Goal: Information Seeking & Learning: Learn about a topic

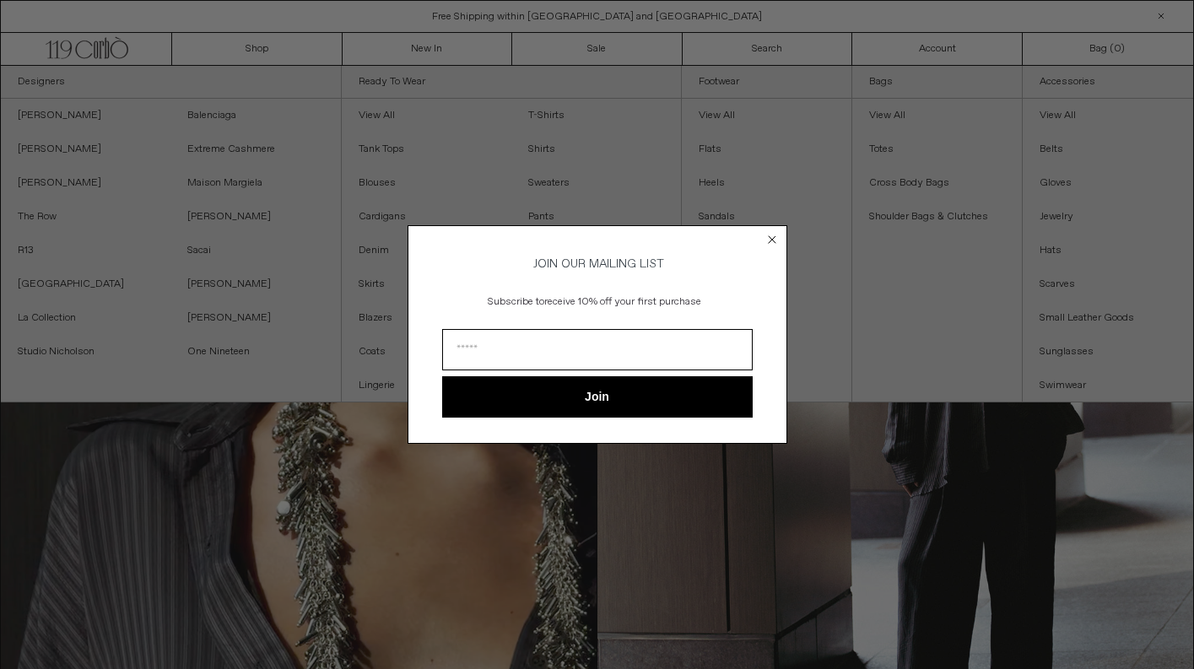
click at [775, 237] on circle "Close dialog" at bounding box center [772, 240] width 16 height 16
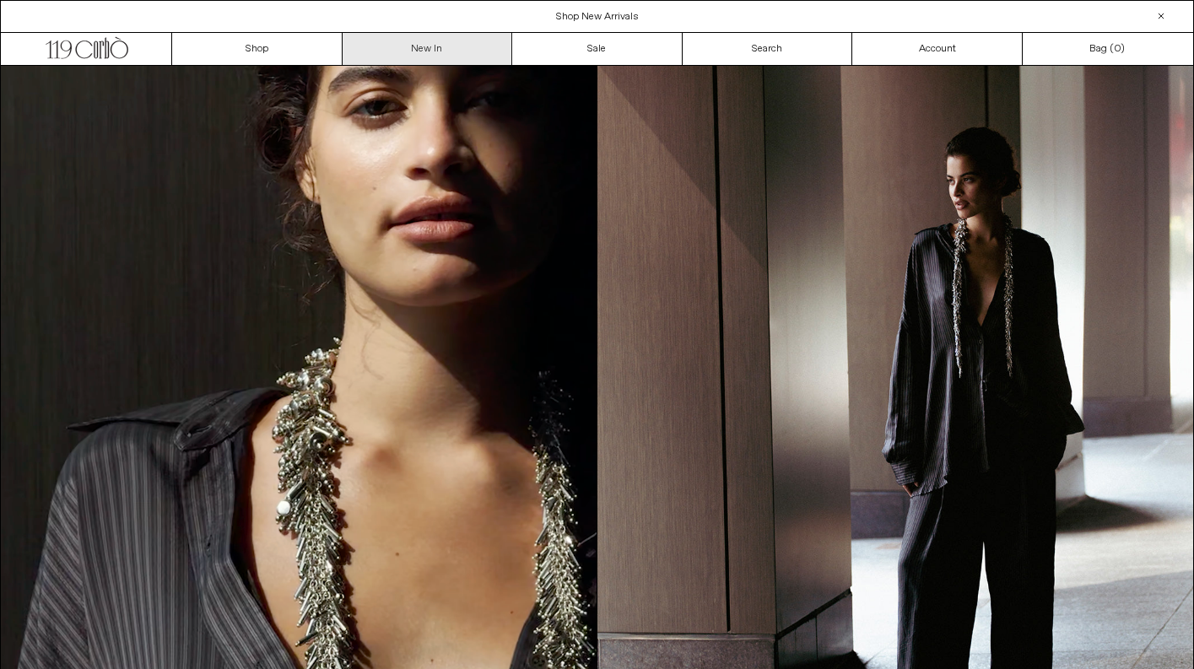
click at [388, 49] on link "New In" at bounding box center [428, 49] width 170 height 32
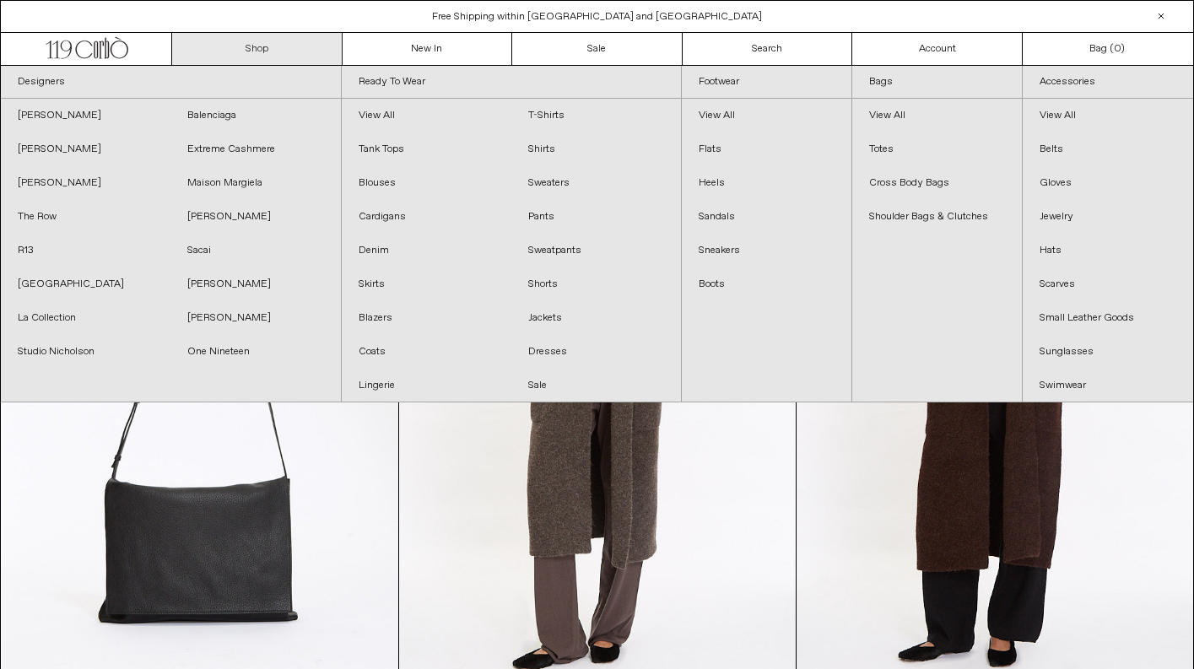
click at [292, 56] on link "Shop" at bounding box center [257, 49] width 170 height 32
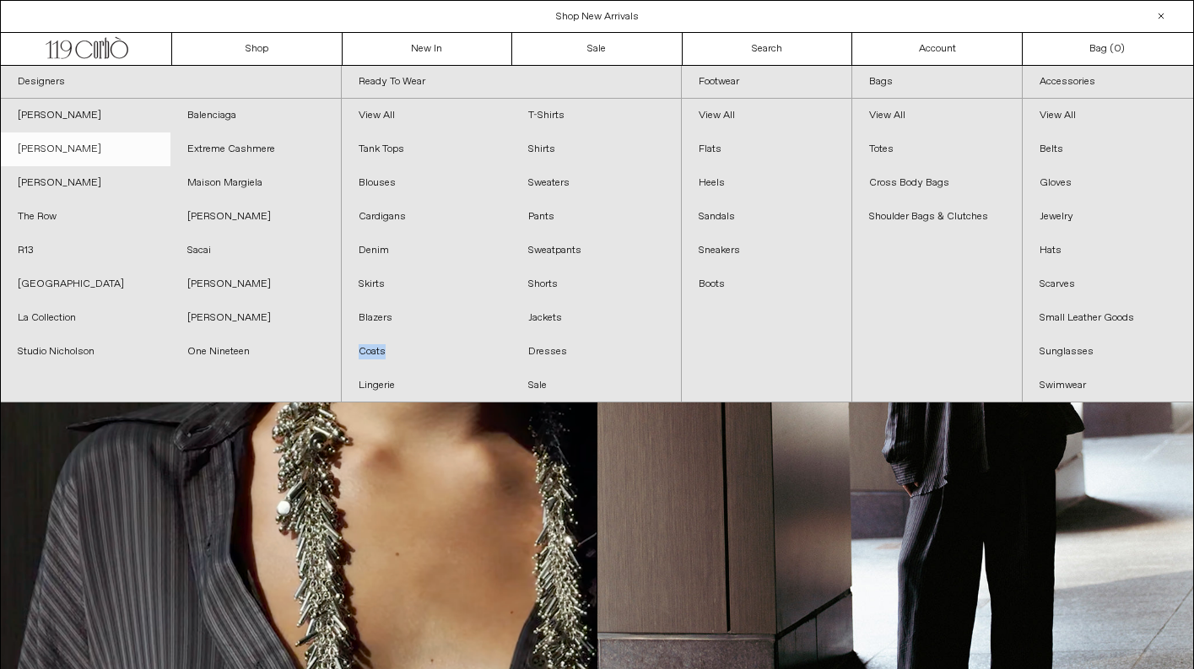
click at [90, 151] on link "[PERSON_NAME]" at bounding box center [86, 149] width 170 height 34
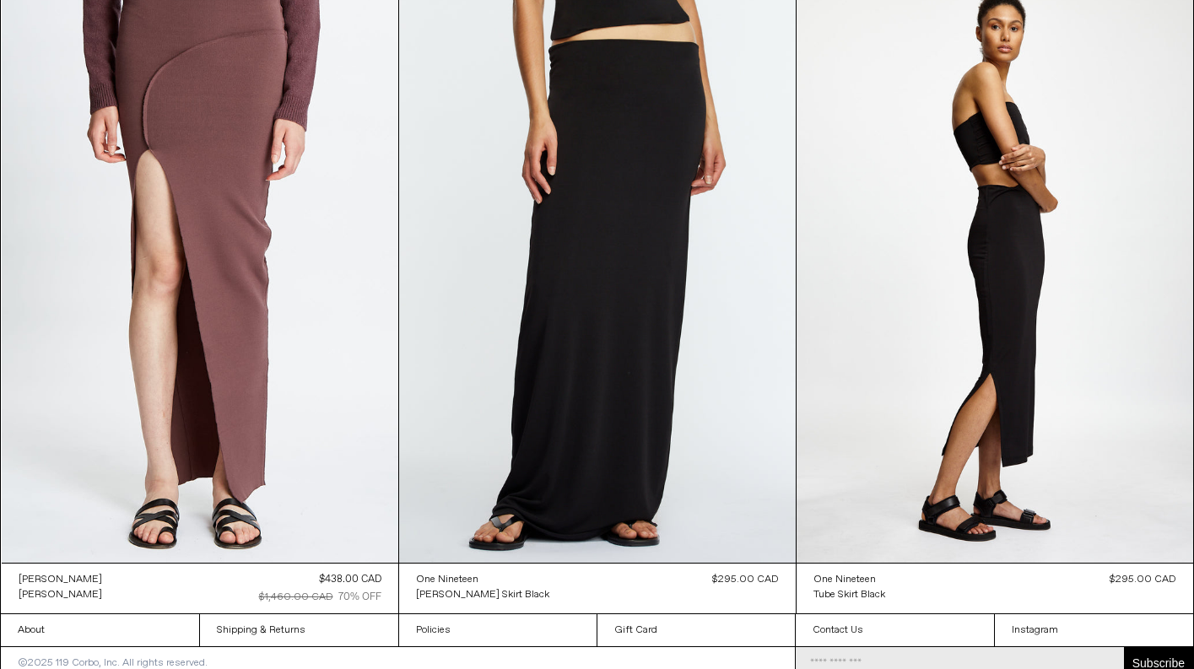
scroll to position [2726, 0]
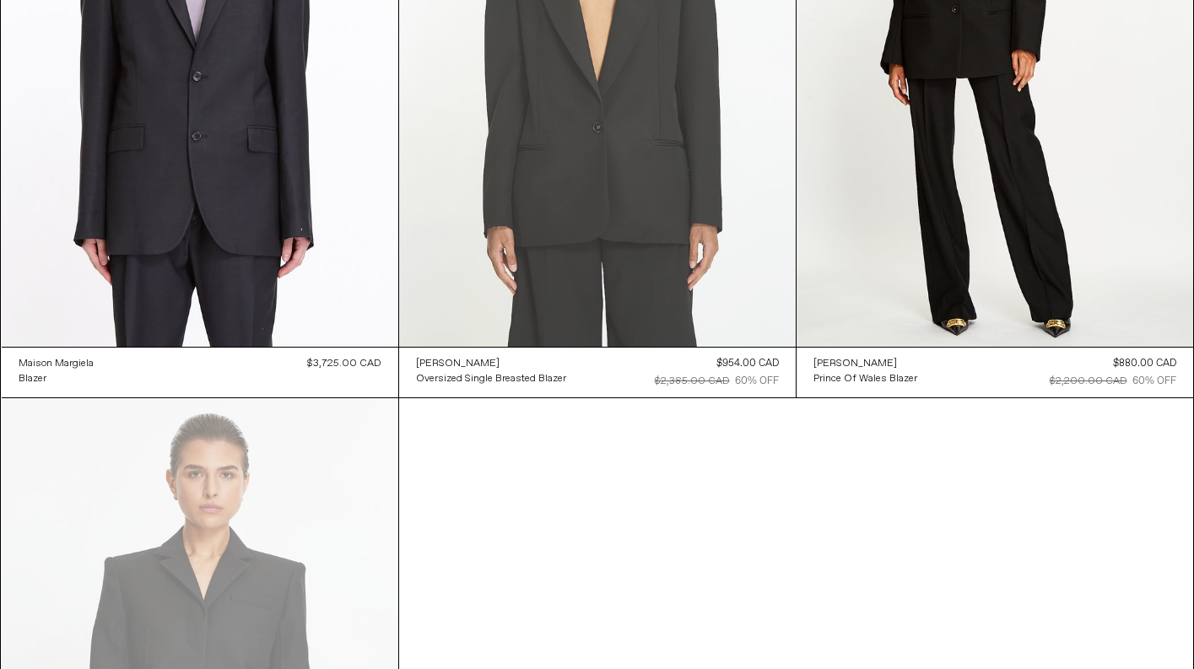
scroll to position [818, 0]
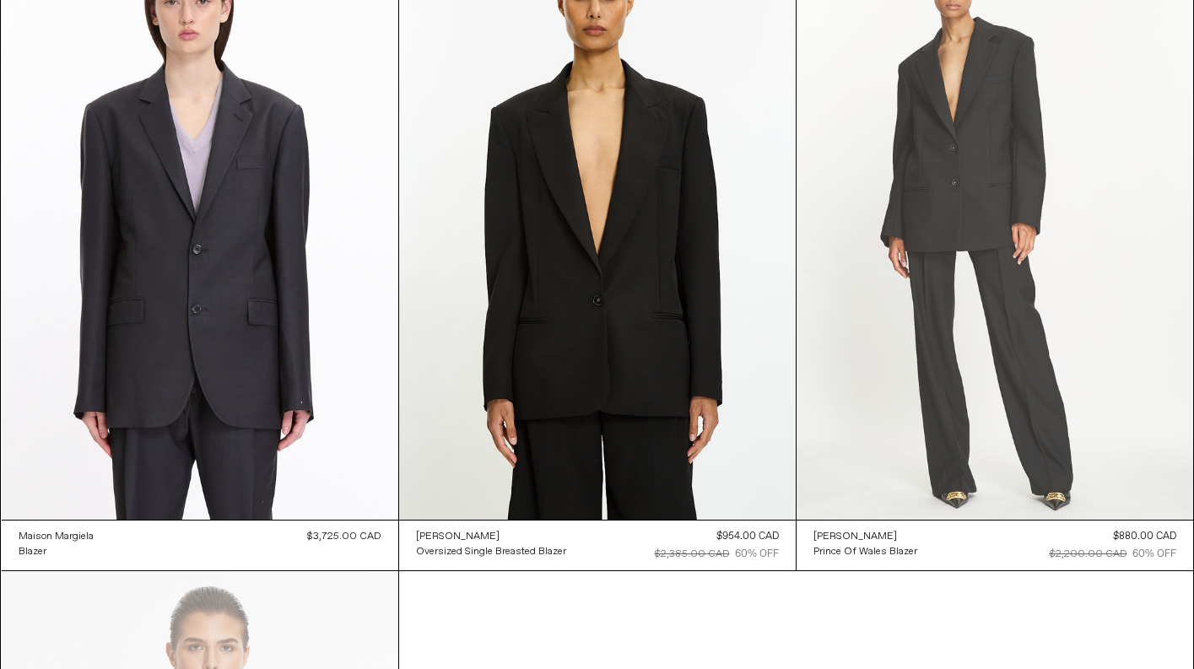
click at [897, 111] on at bounding box center [995, 222] width 397 height 595
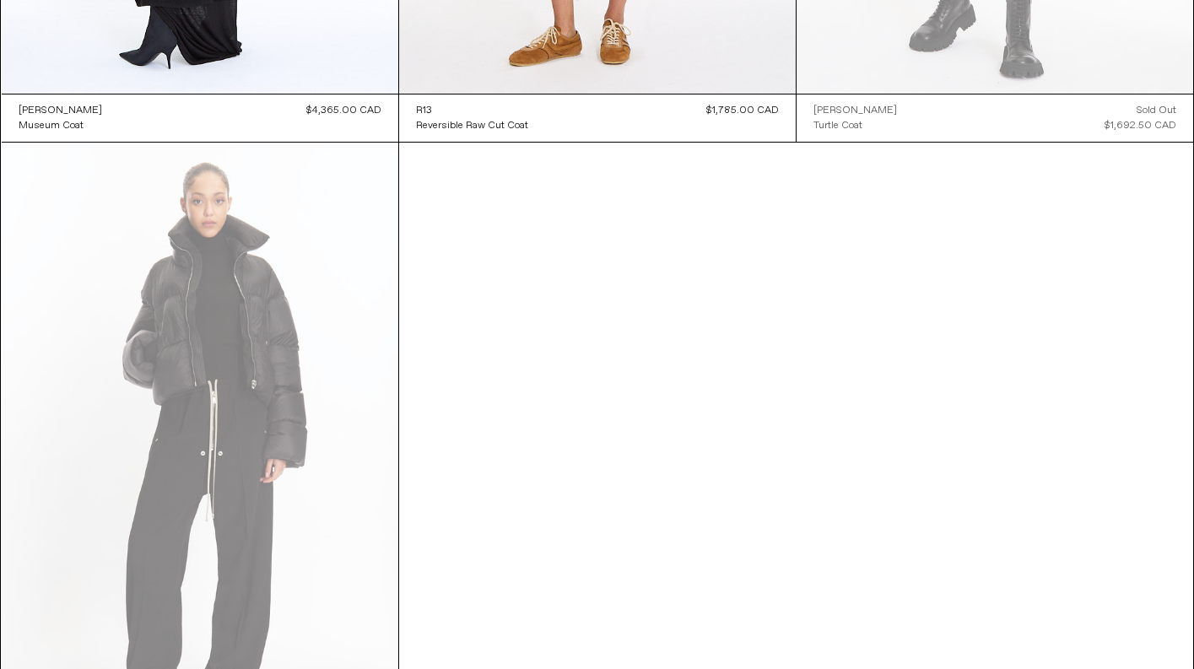
scroll to position [2698, 0]
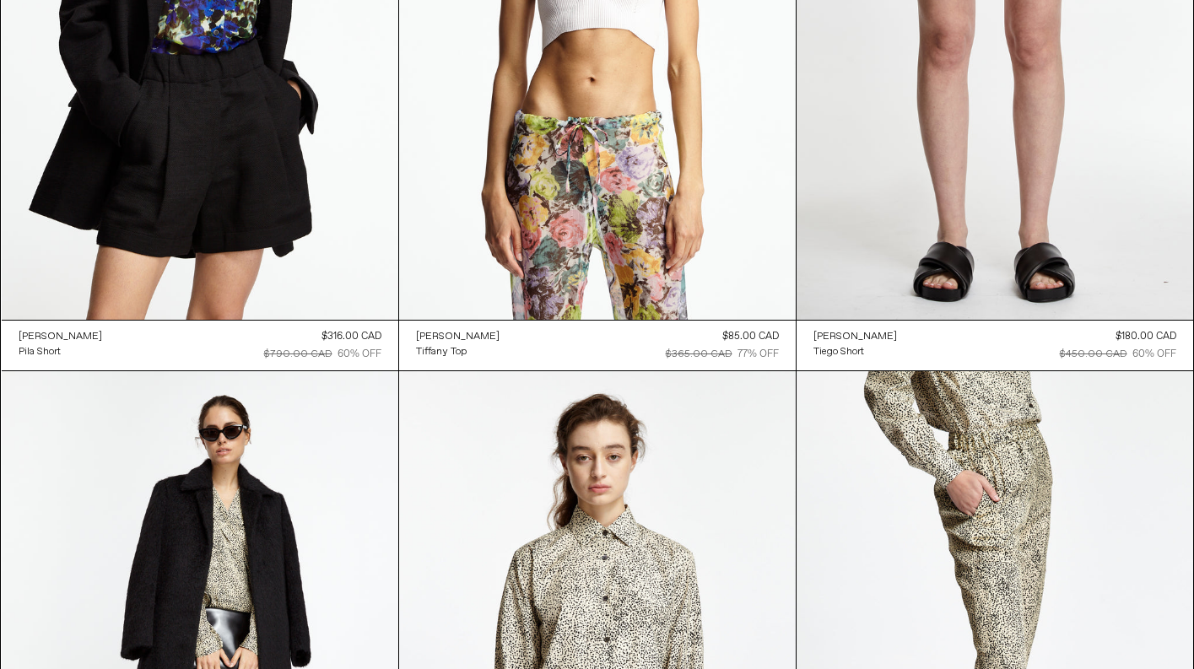
scroll to position [10298, 0]
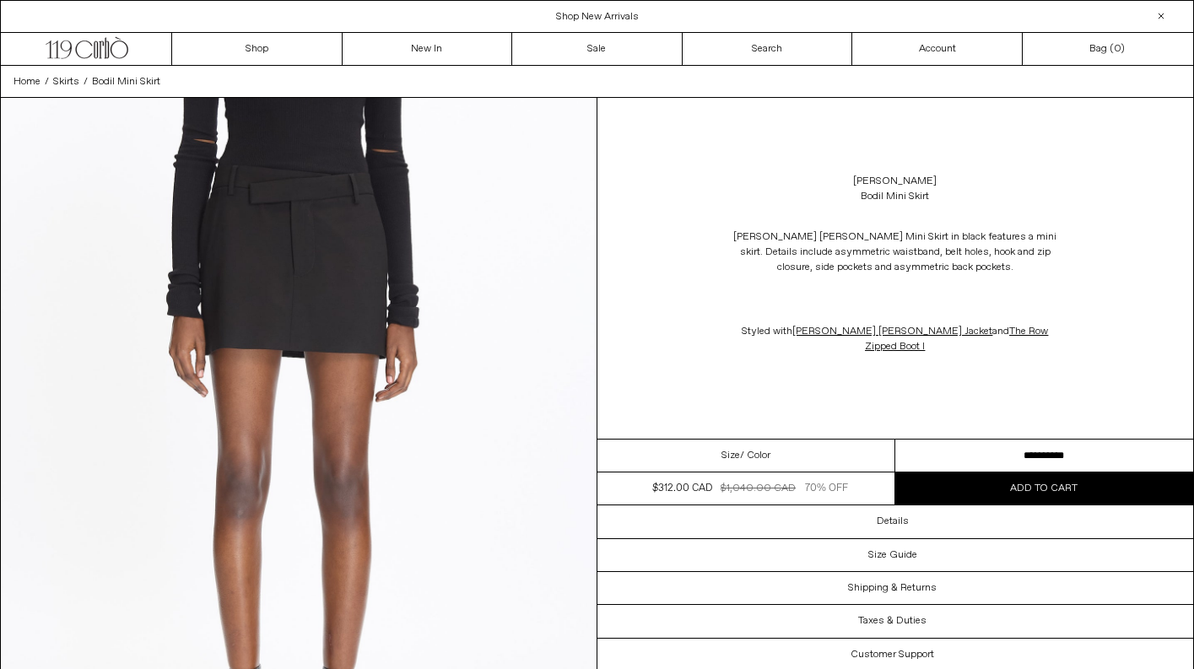
click at [723, 459] on span "Size" at bounding box center [731, 455] width 19 height 15
click at [740, 457] on span "/ Color" at bounding box center [755, 455] width 30 height 15
click at [864, 184] on link "[PERSON_NAME]" at bounding box center [895, 181] width 84 height 15
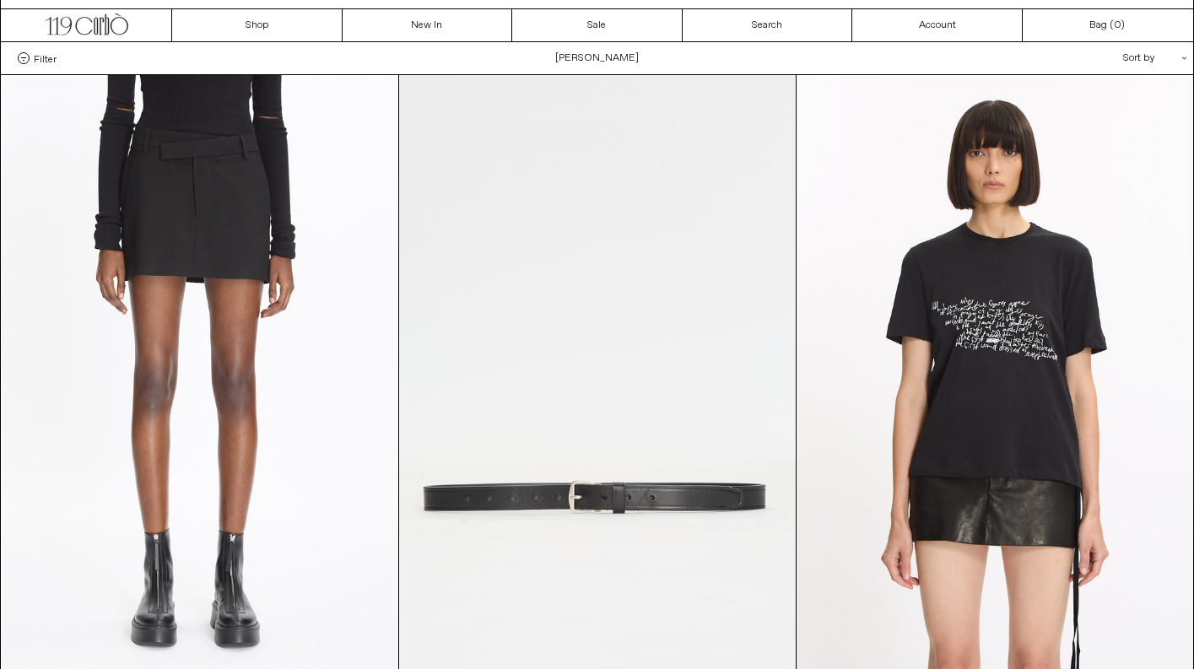
scroll to position [23, 0]
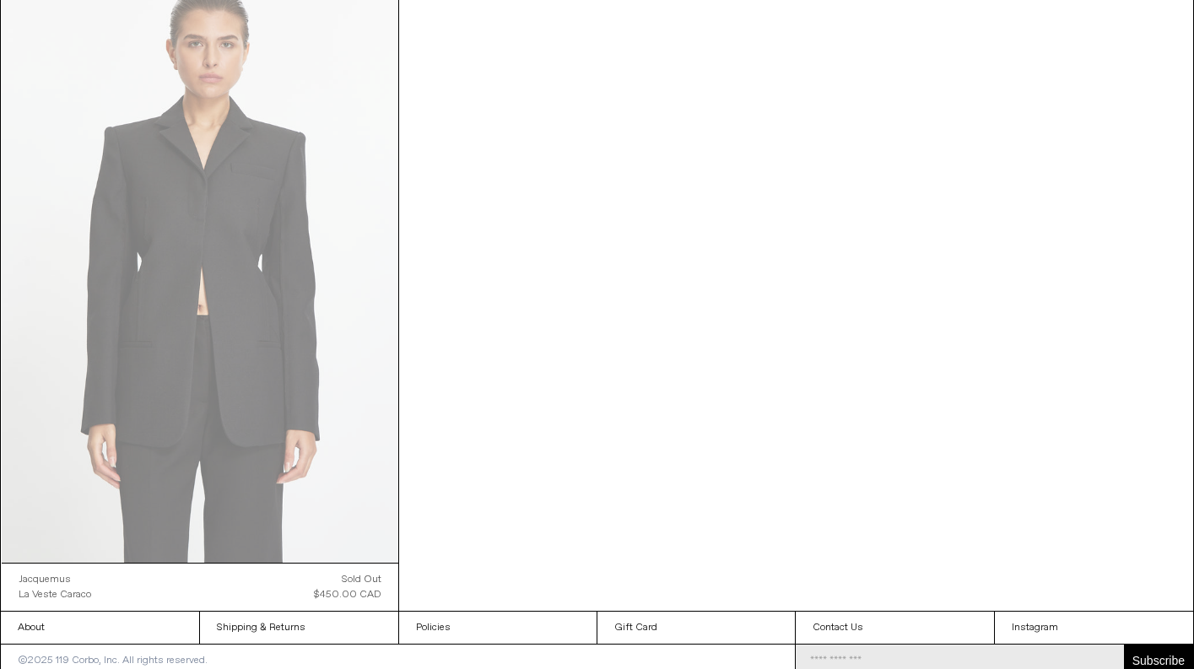
scroll to position [1425, 0]
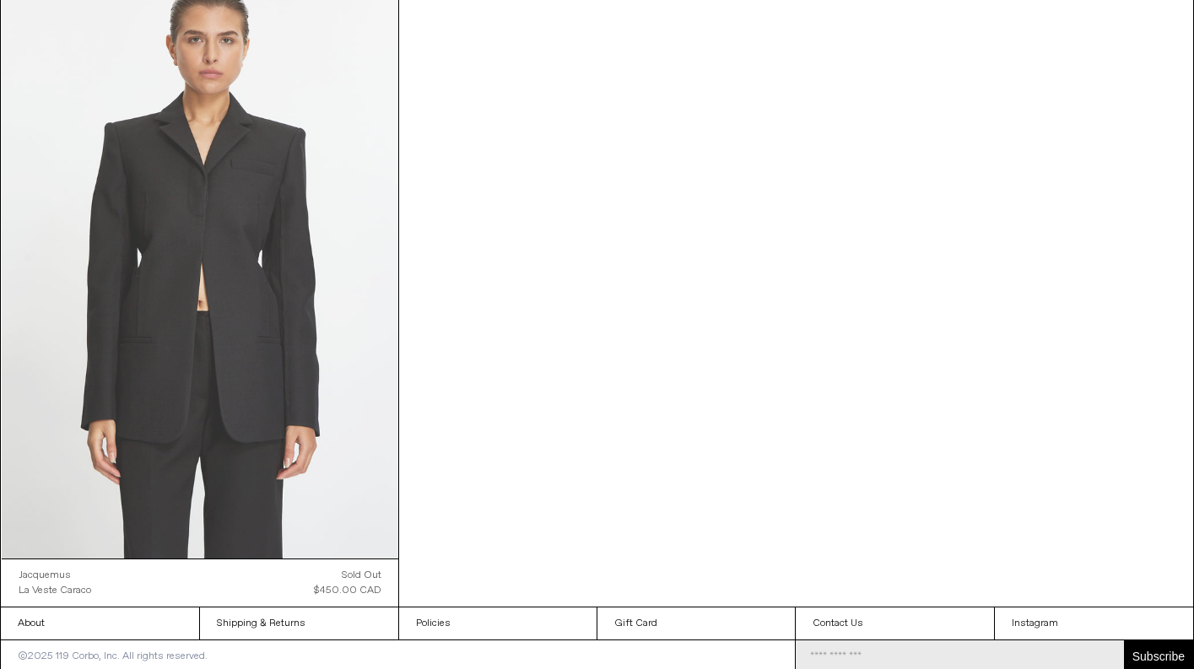
click at [302, 285] on at bounding box center [200, 261] width 397 height 595
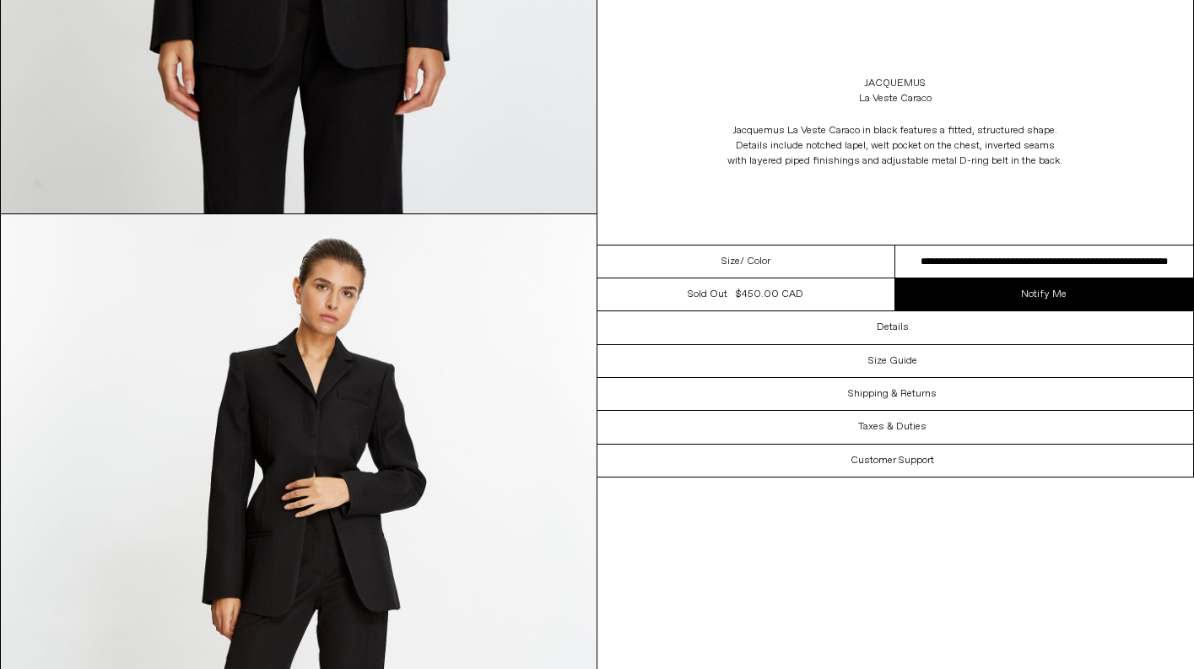
scroll to position [853, 0]
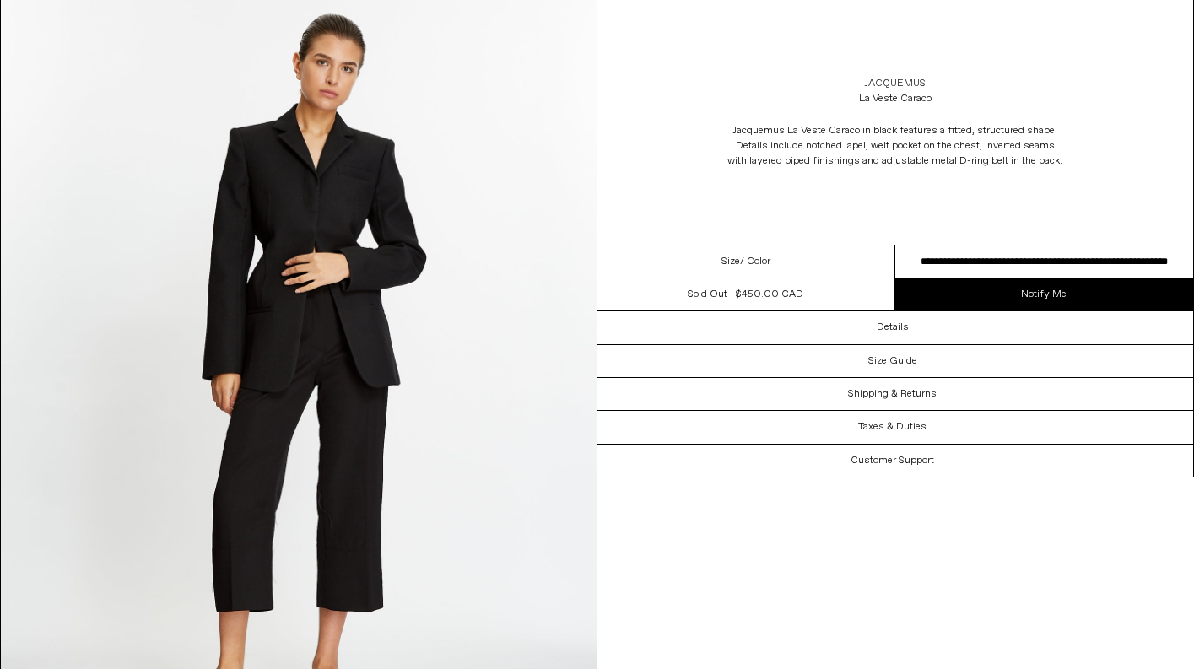
click at [904, 85] on link "Jacquemus" at bounding box center [895, 83] width 62 height 15
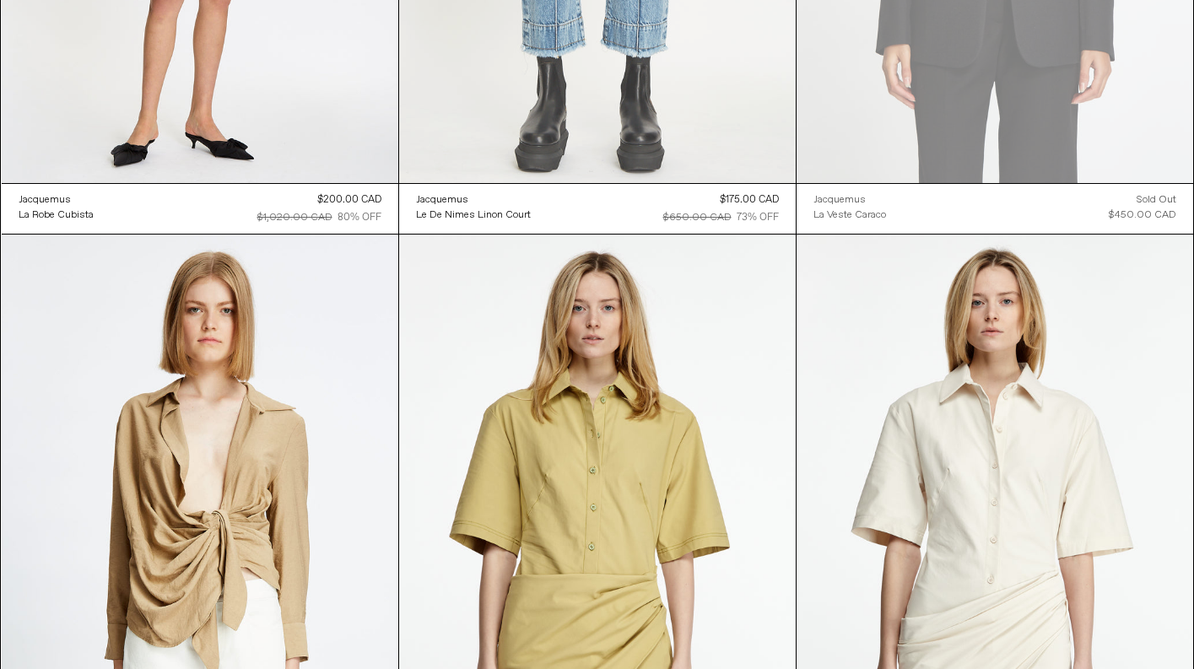
scroll to position [536, 0]
